Goal: Task Accomplishment & Management: Manage account settings

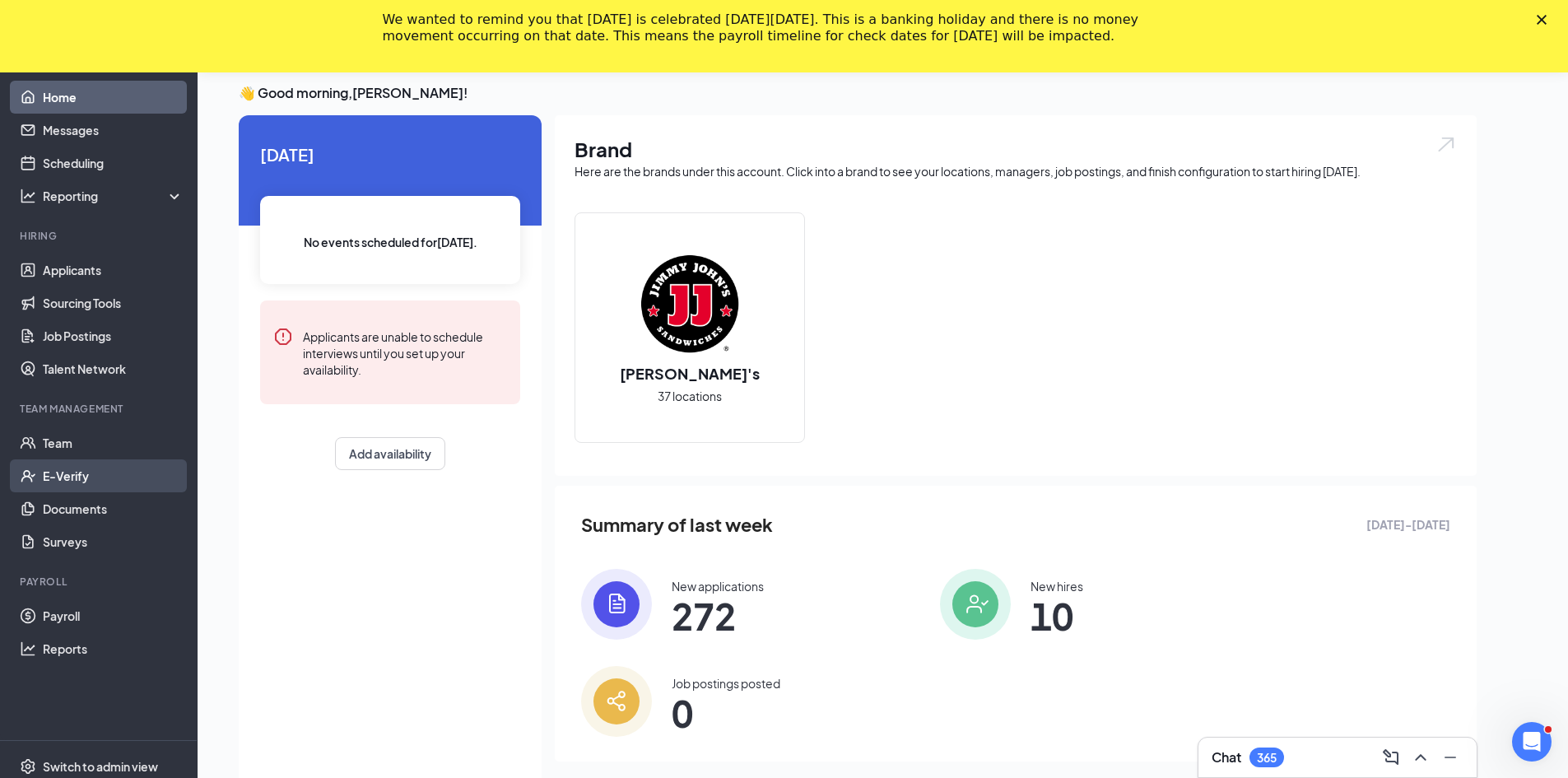
scroll to position [25, 0]
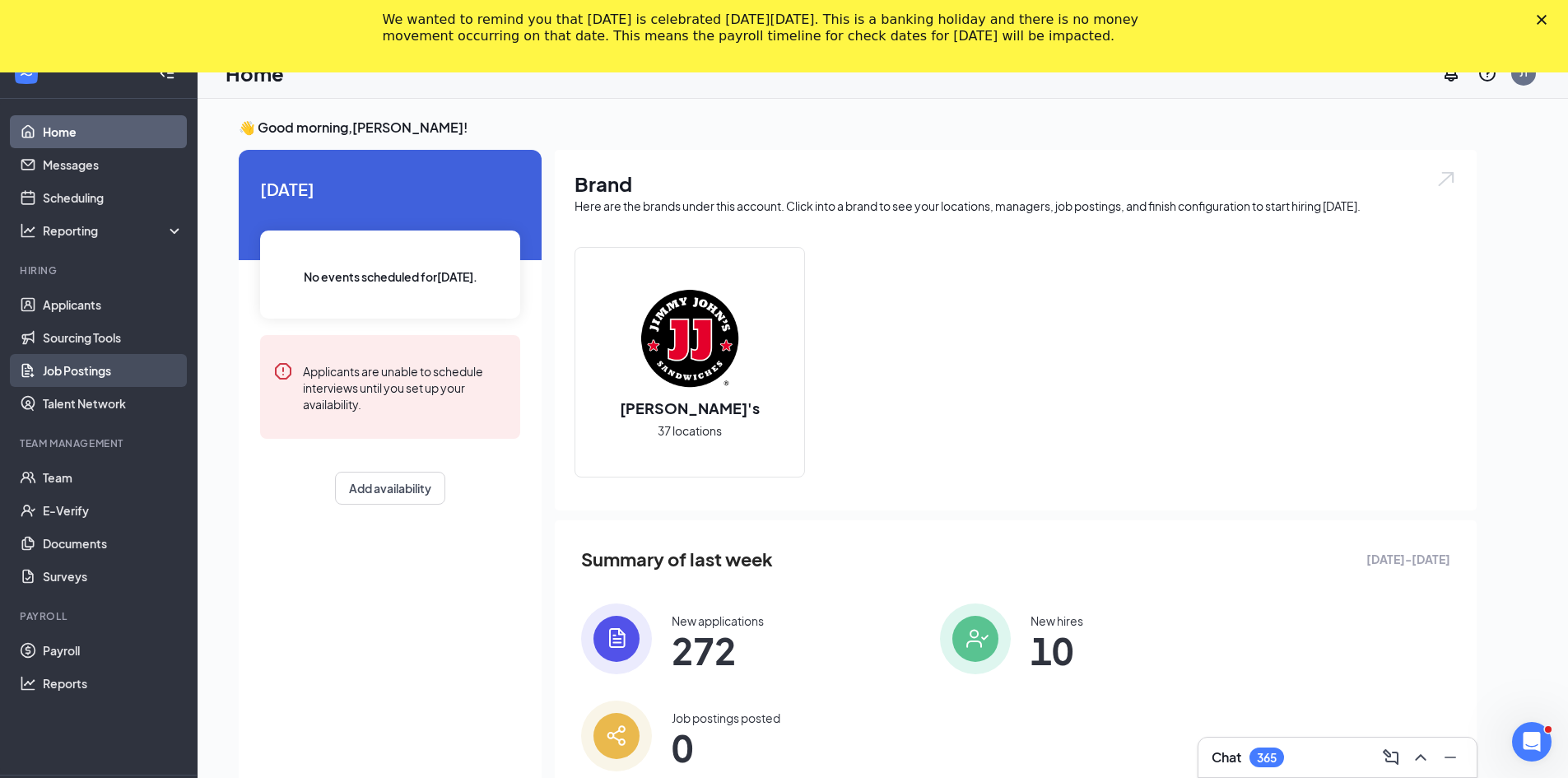
click at [97, 370] on link "Job Postings" at bounding box center [113, 371] width 140 height 33
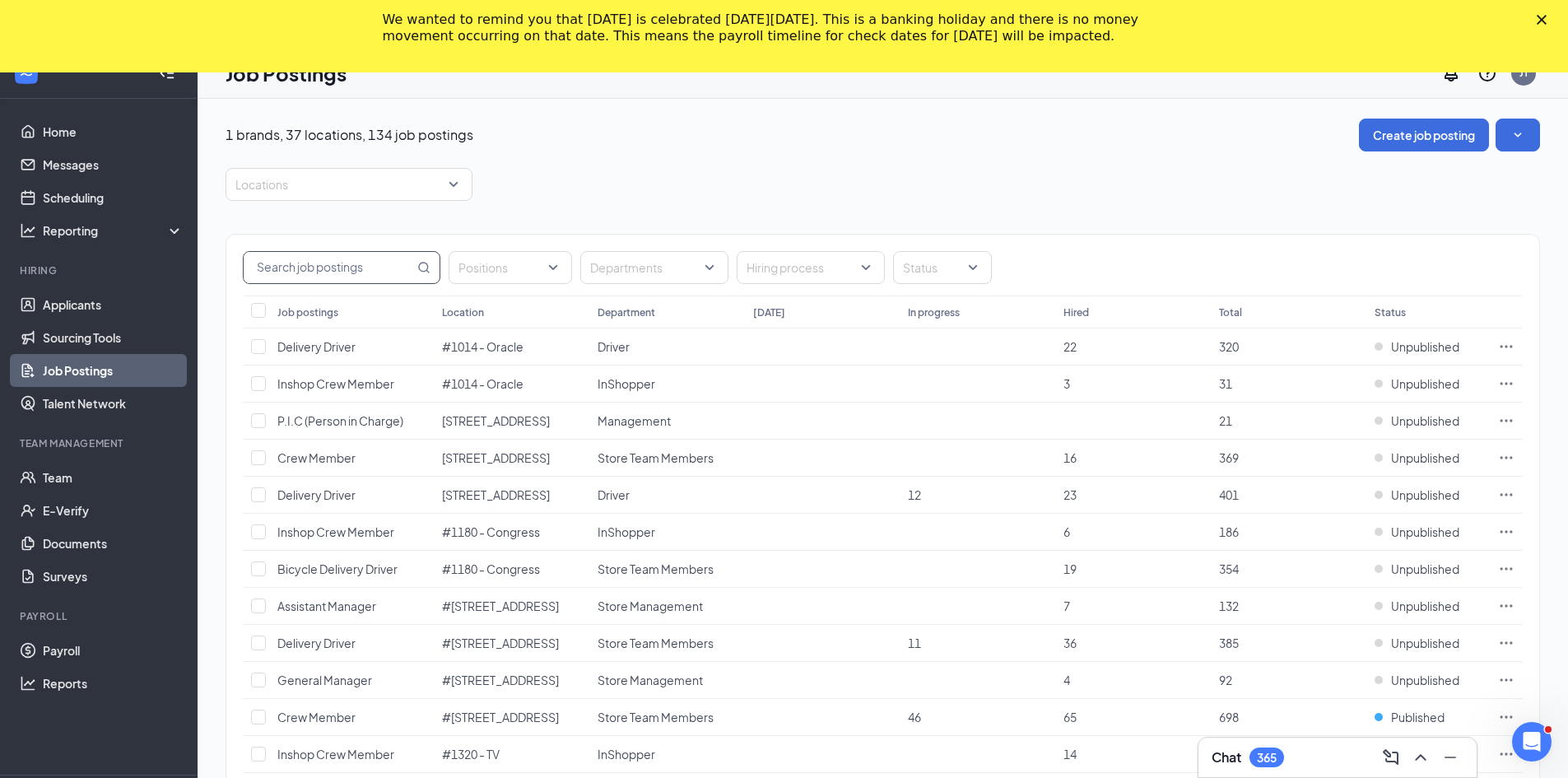
click at [325, 259] on input "text" at bounding box center [329, 268] width 171 height 31
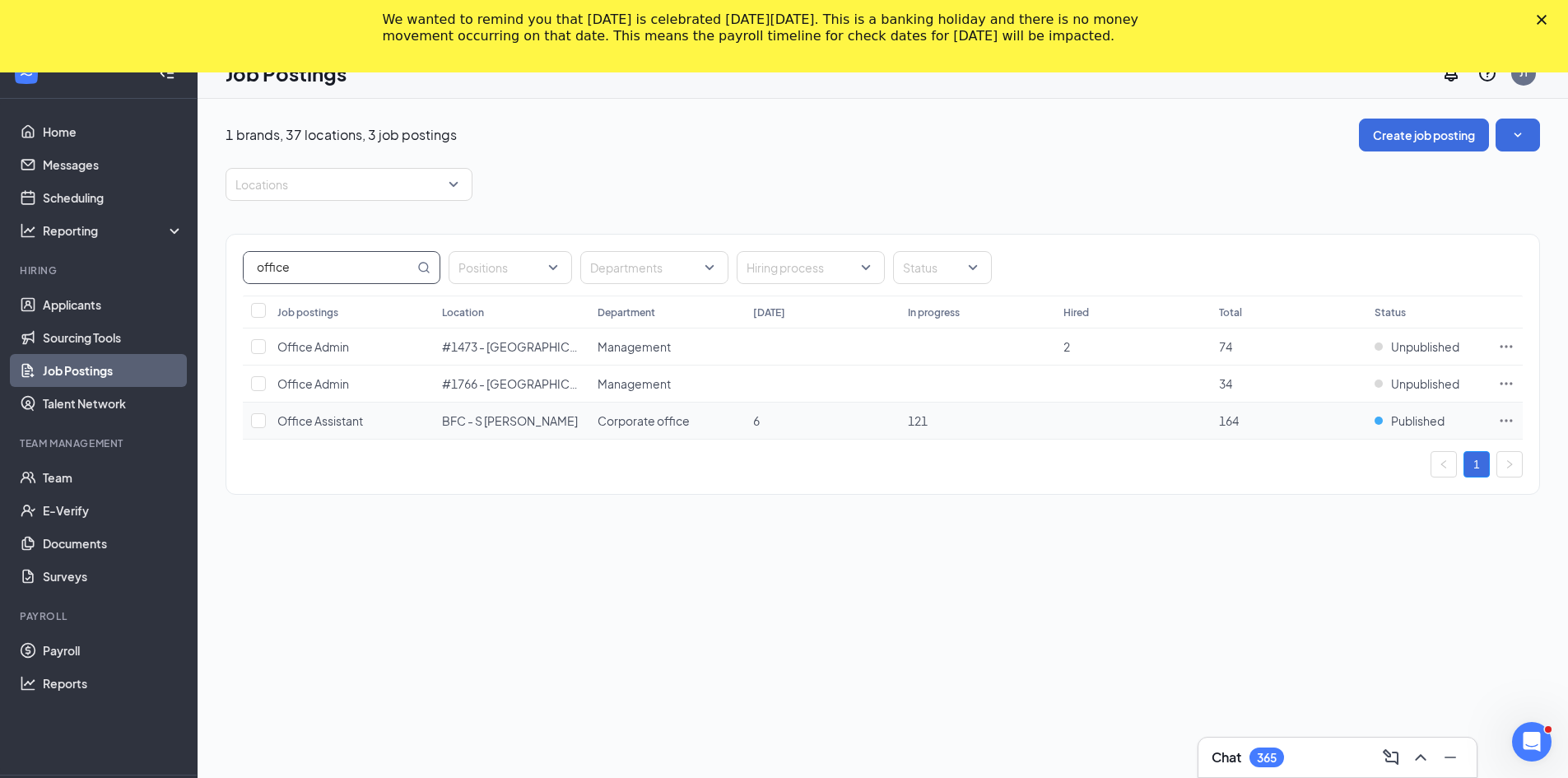
type input "office"
click at [1502, 420] on icon "Ellipses" at bounding box center [1506, 420] width 12 height 3
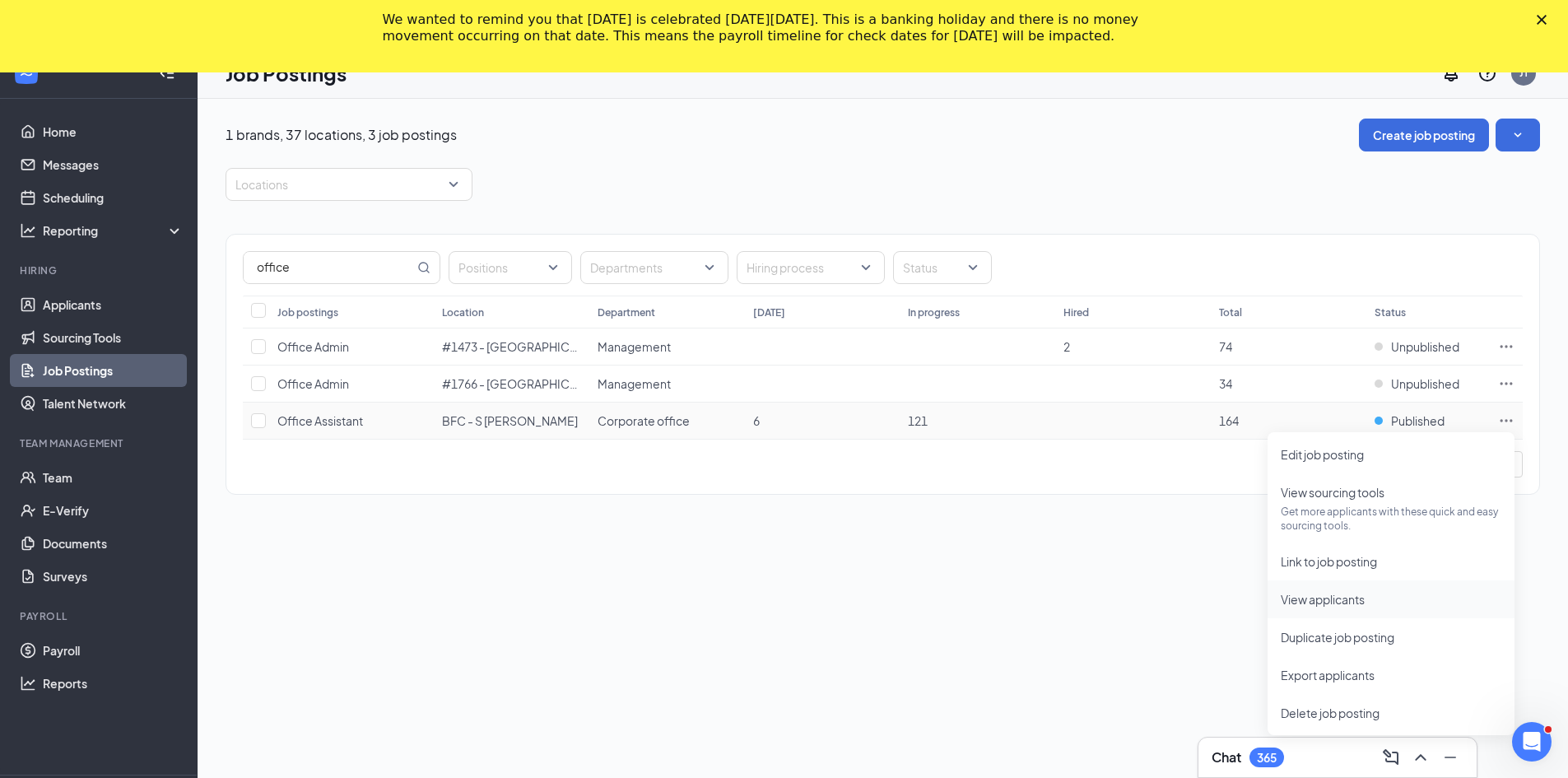
click at [1338, 606] on span "View applicants" at bounding box center [1322, 599] width 84 height 15
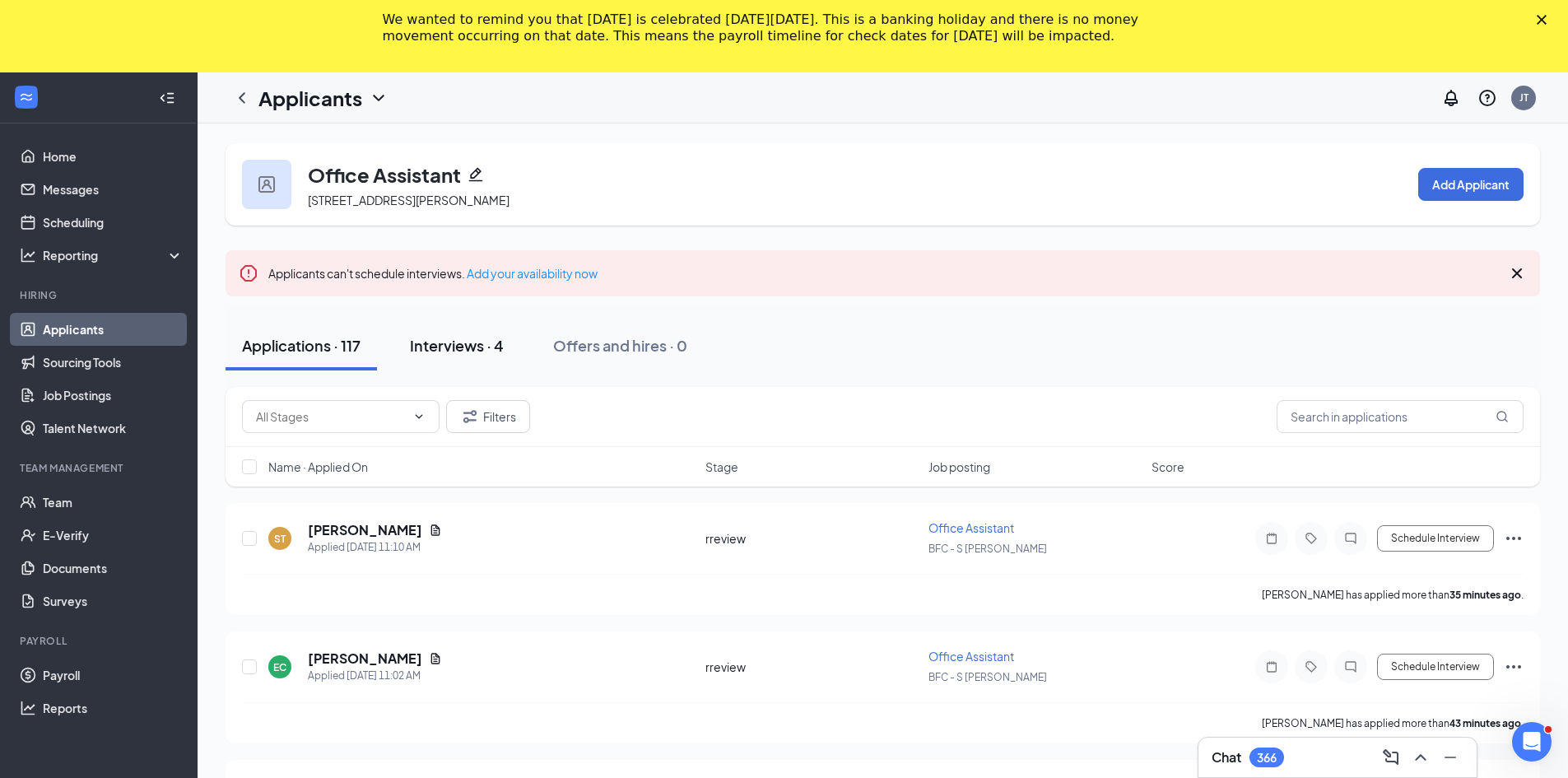
click at [471, 345] on div "Interviews · 4" at bounding box center [457, 345] width 94 height 20
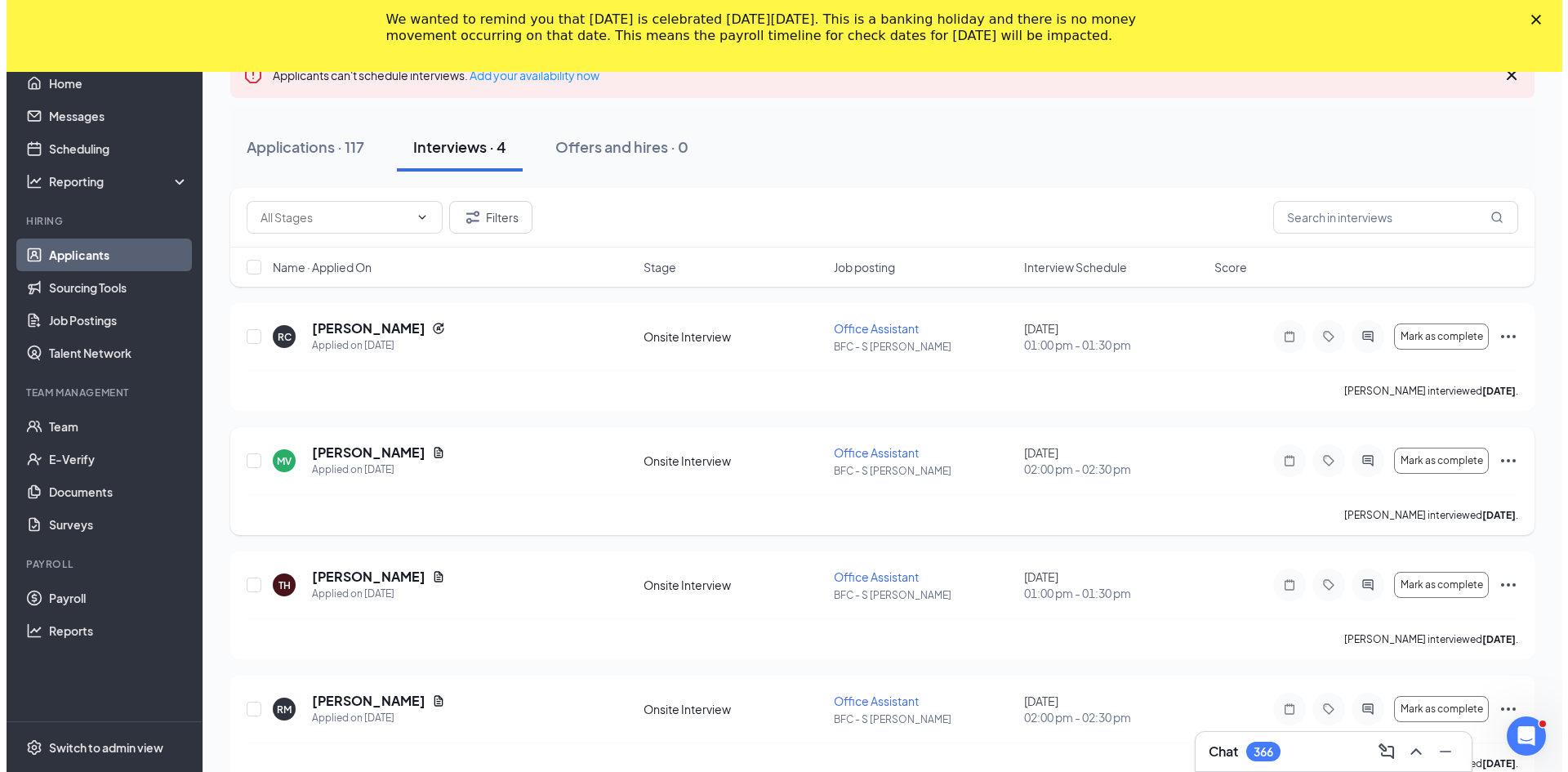
scroll to position [227, 0]
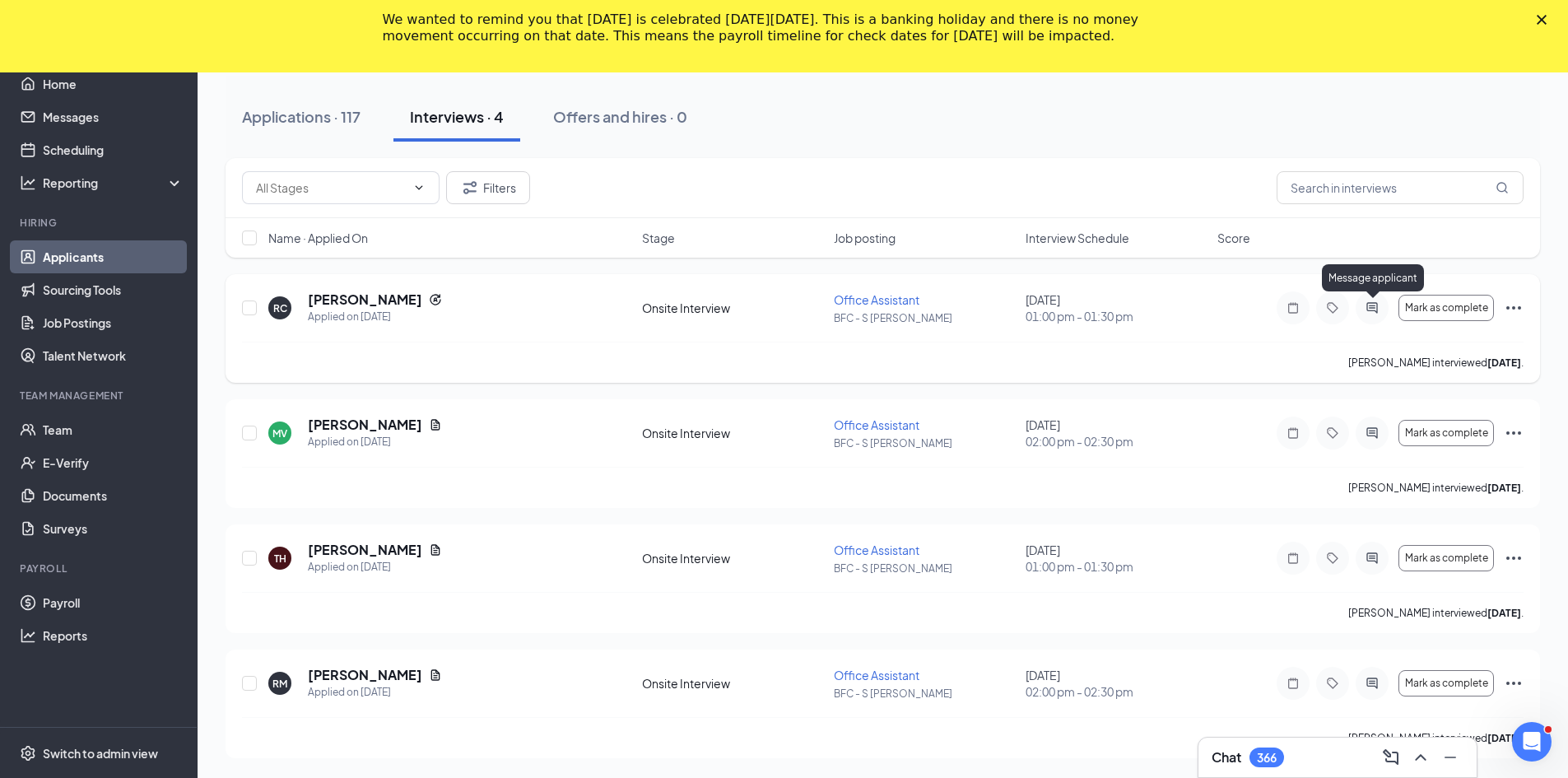
click at [1374, 306] on icon "ActiveChat" at bounding box center [1372, 307] width 11 height 11
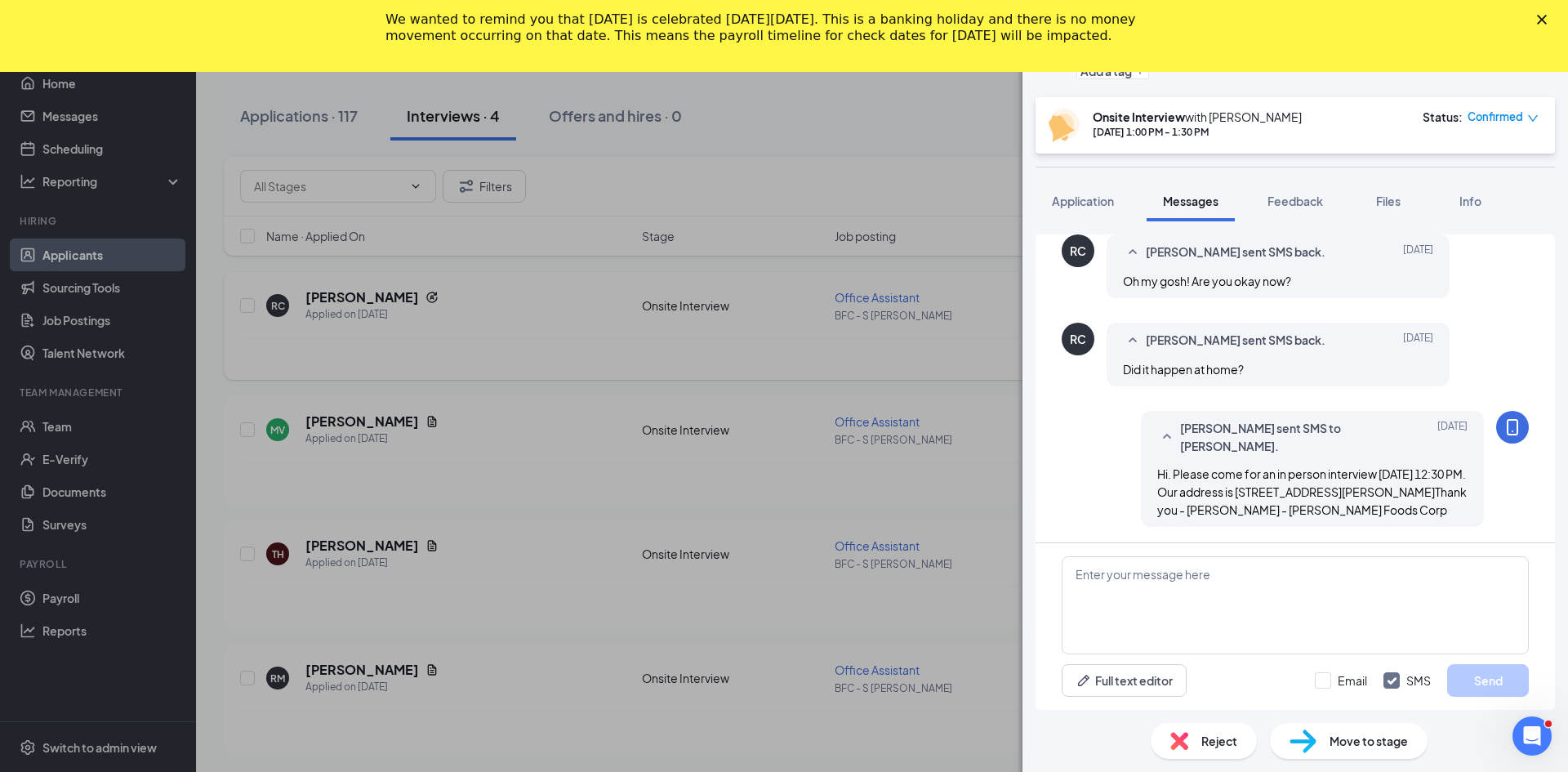
scroll to position [778, 0]
click at [923, 173] on div "RC [PERSON_NAME] Office Assistant at BFC - S [PERSON_NAME] Add a tag Onsite Int…" at bounding box center [784, 386] width 1568 height 772
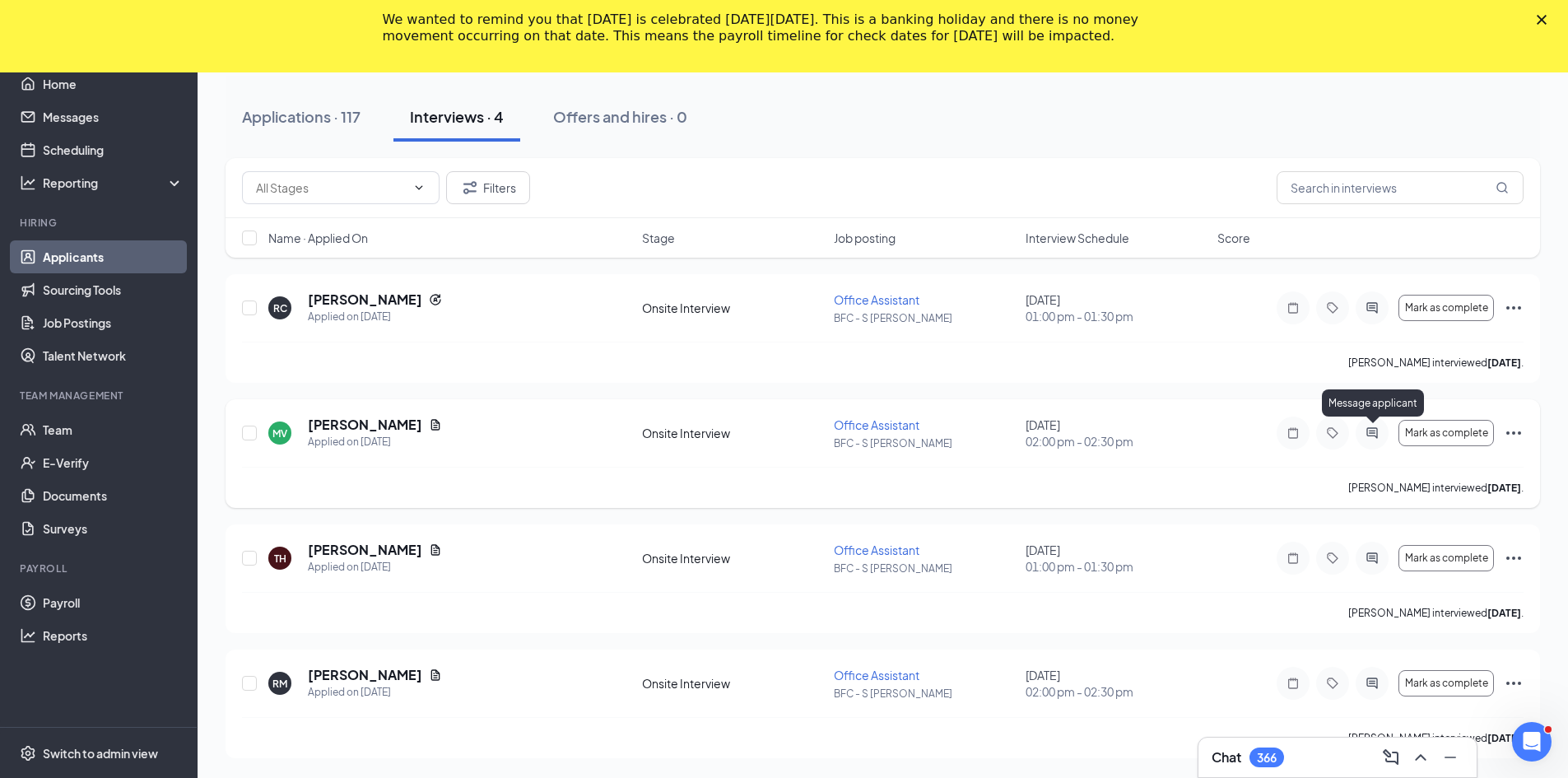
click at [1368, 433] on icon "ActiveChat" at bounding box center [1372, 433] width 11 height 11
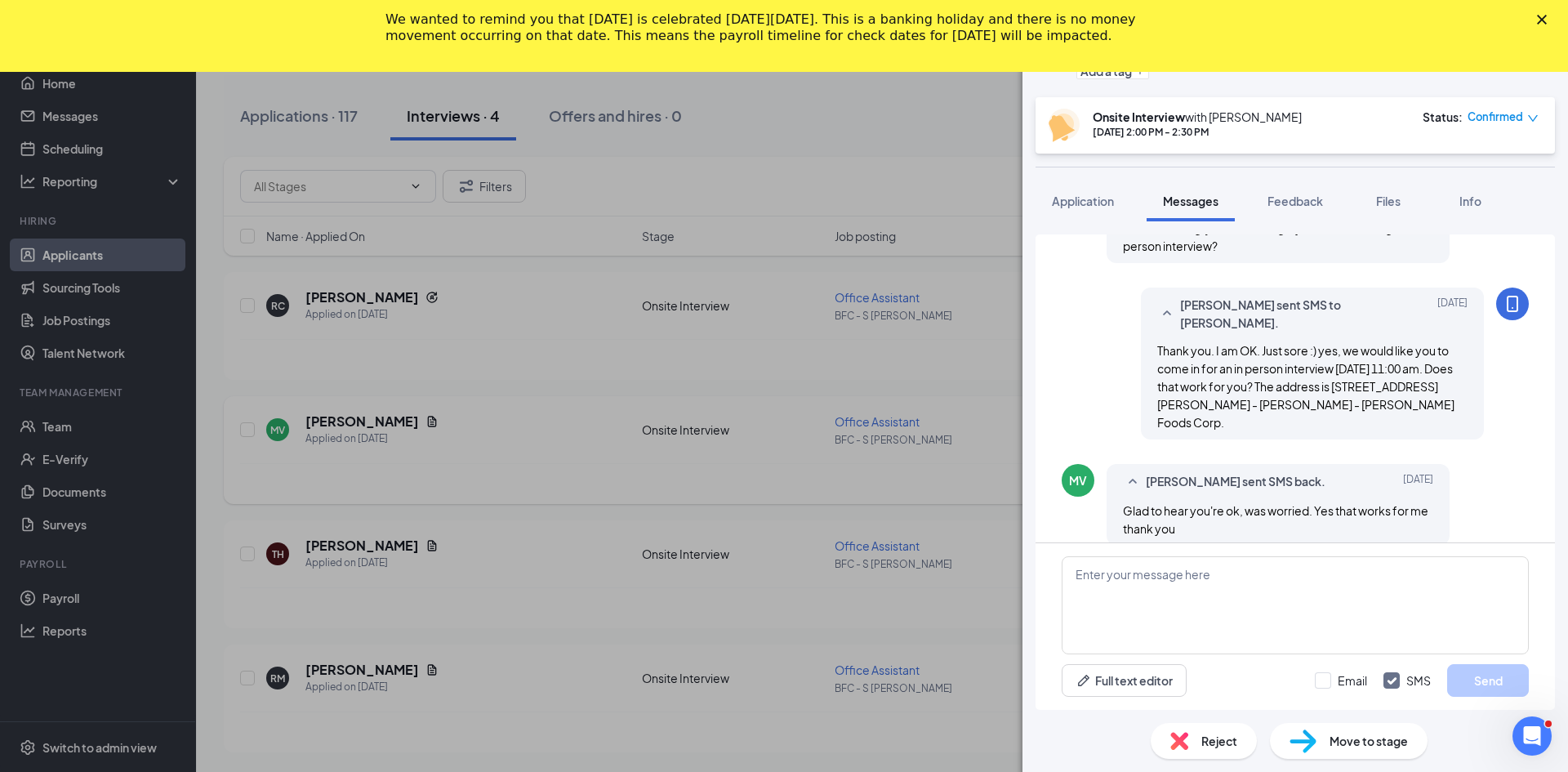
scroll to position [1001, 0]
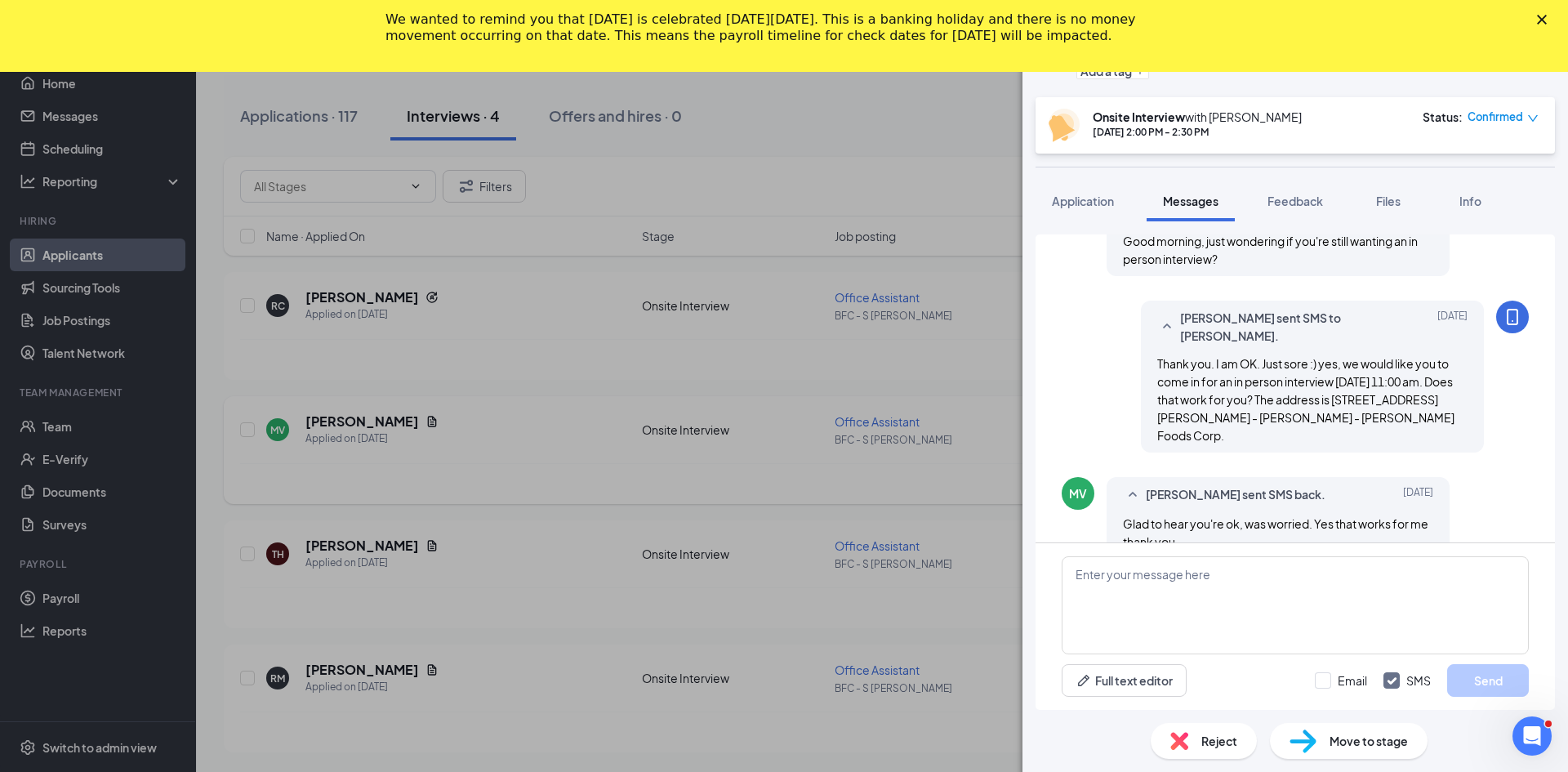
scroll to position [1001, 0]
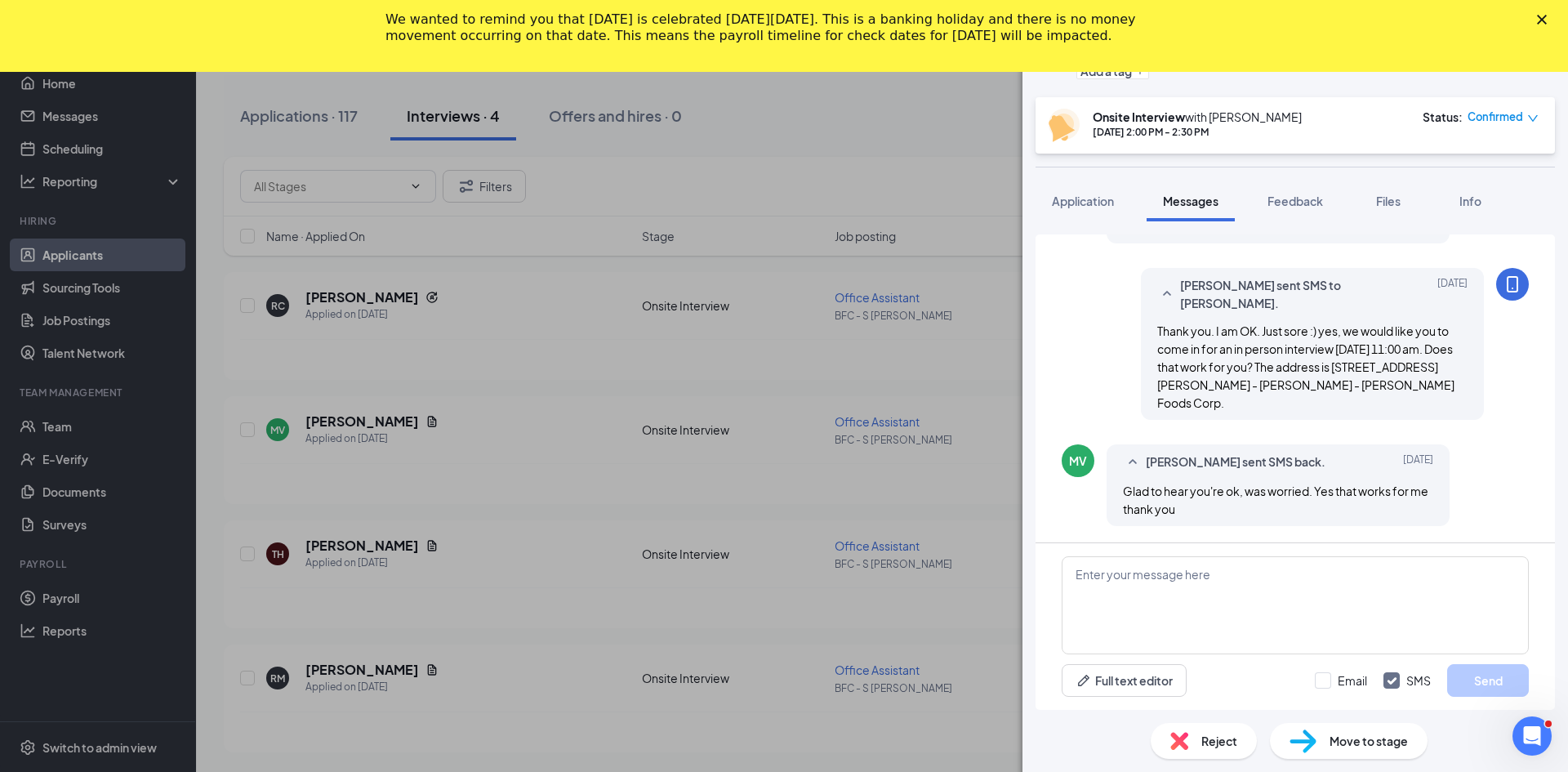
click at [963, 378] on div "MV [PERSON_NAME] Office Assistant at BFC - S [PERSON_NAME] Add a tag Onsite Int…" at bounding box center [784, 386] width 1568 height 772
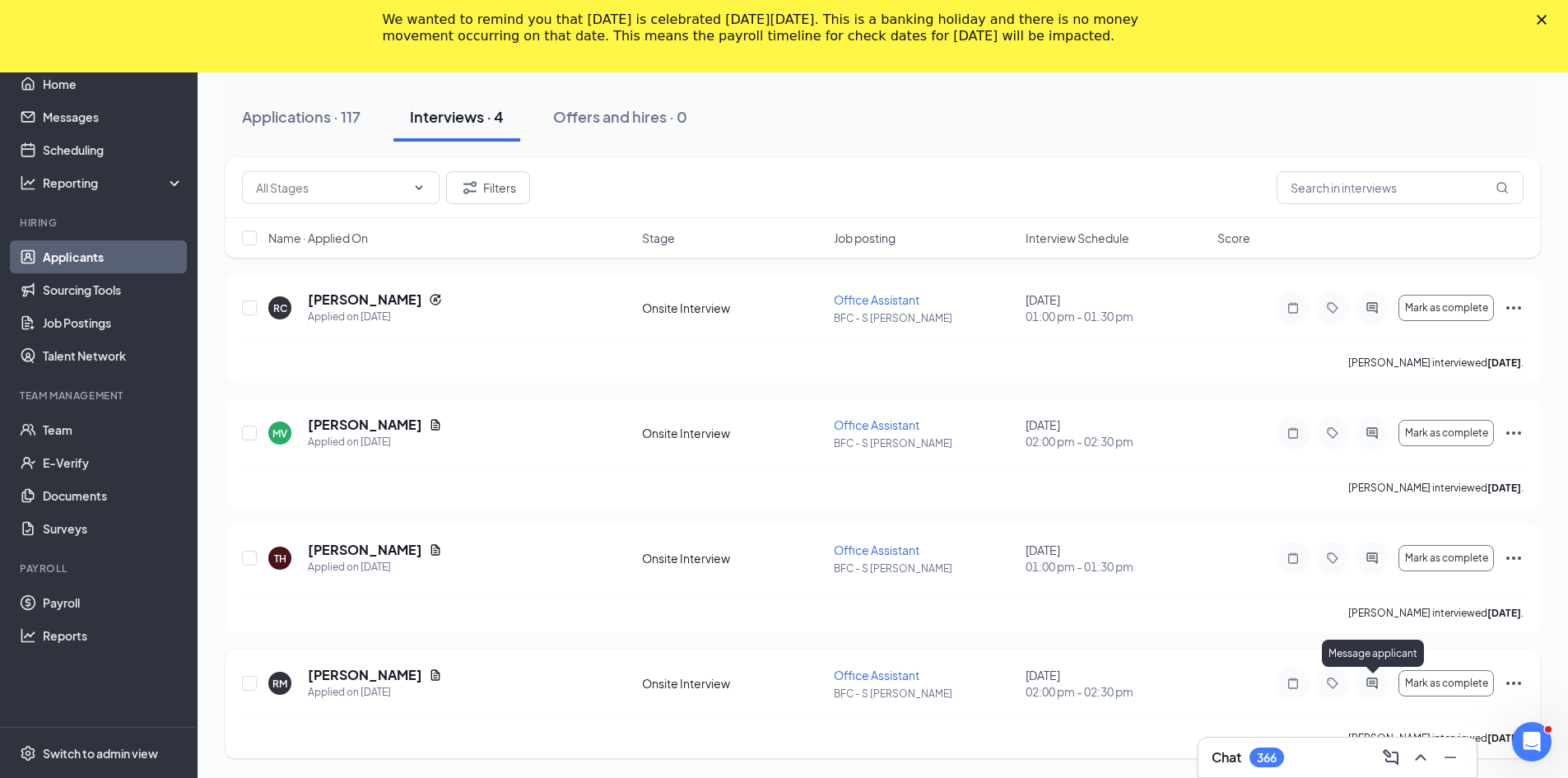
click at [1369, 682] on icon "ActiveChat" at bounding box center [1372, 684] width 11 height 11
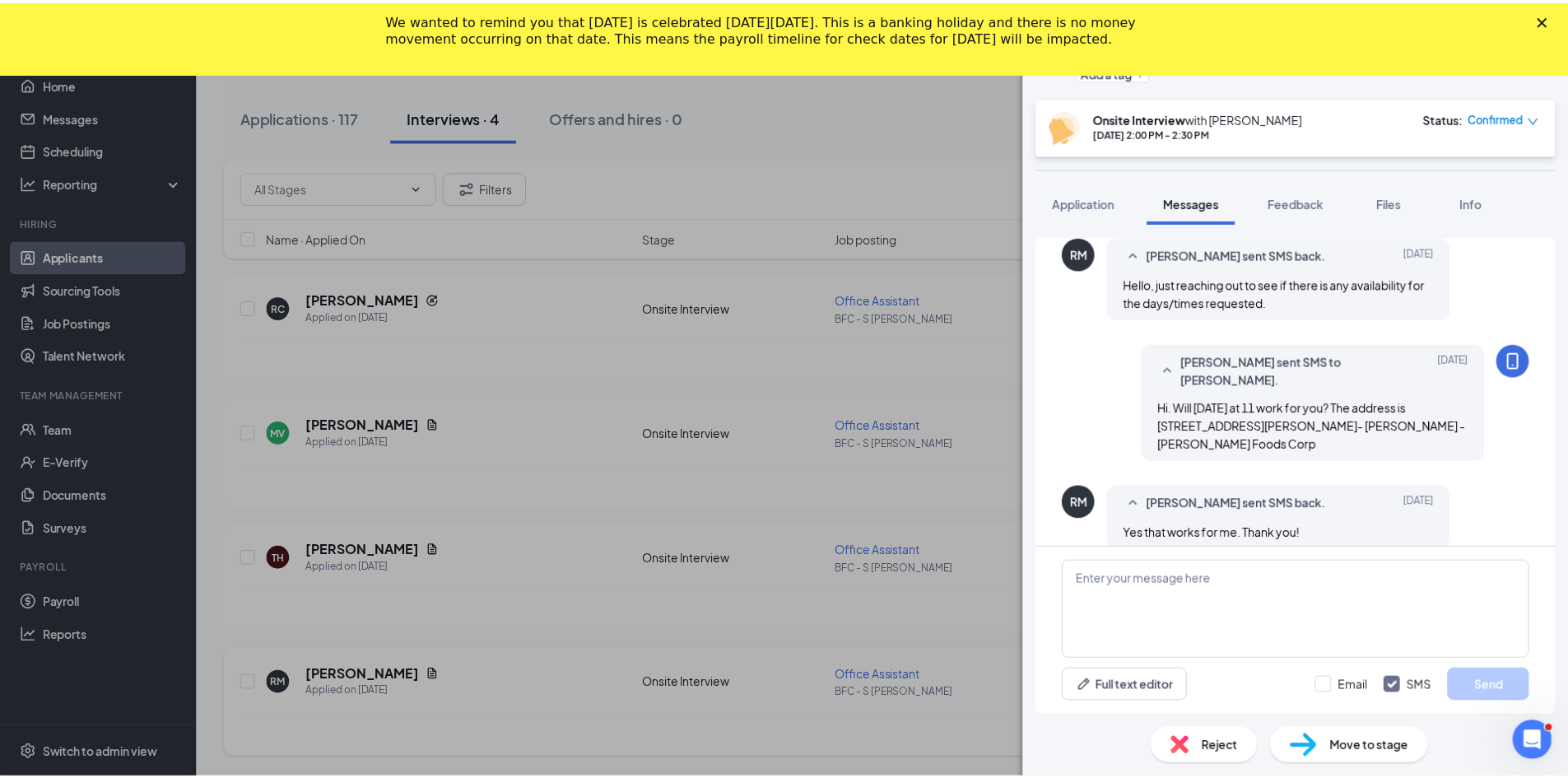
scroll to position [637, 0]
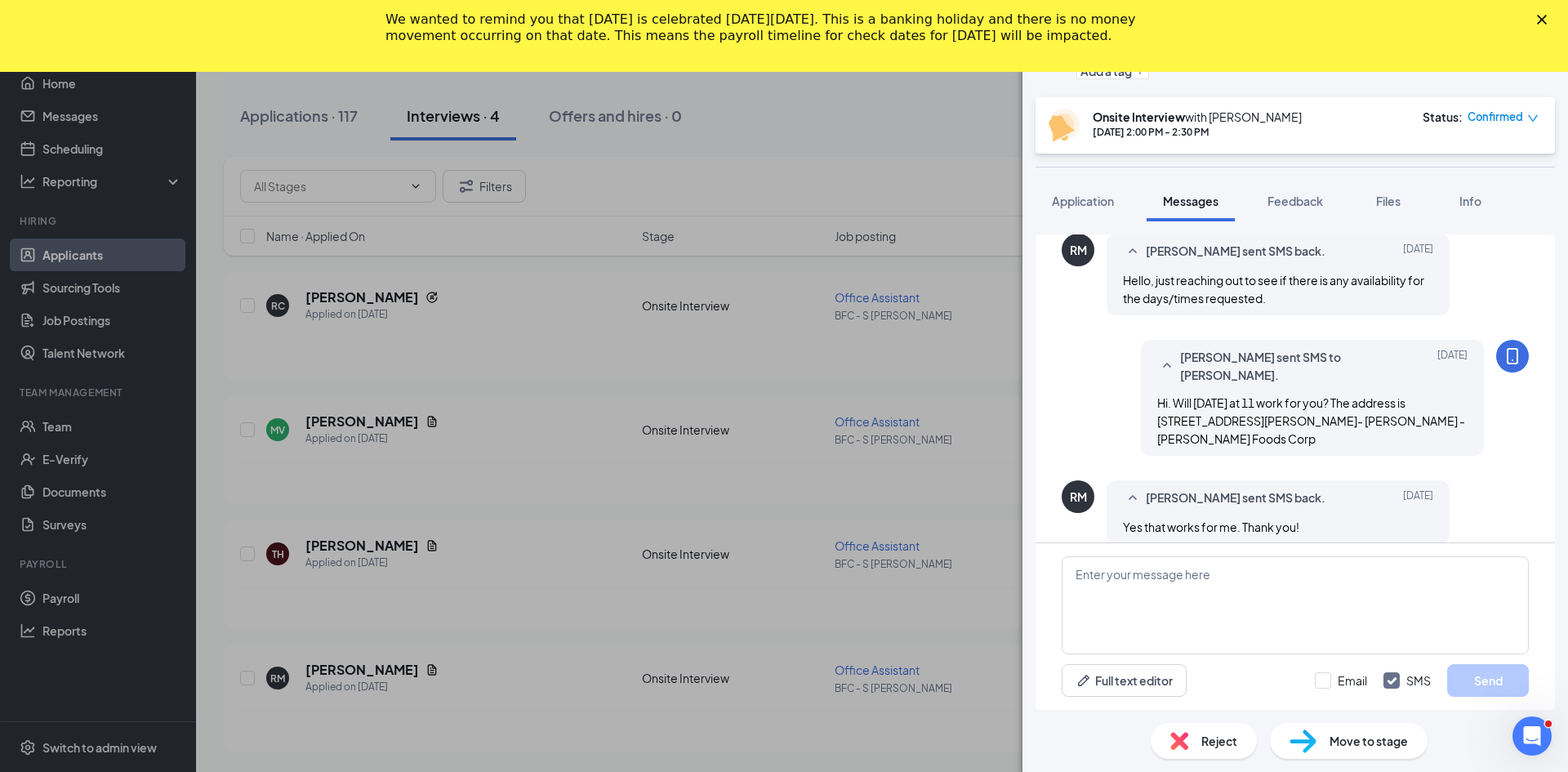
click at [985, 381] on div "[PERSON_NAME] [PERSON_NAME] Office Assistant at BFC - S [PERSON_NAME] Add a tag…" at bounding box center [784, 386] width 1568 height 772
